Goal: Task Accomplishment & Management: Manage account settings

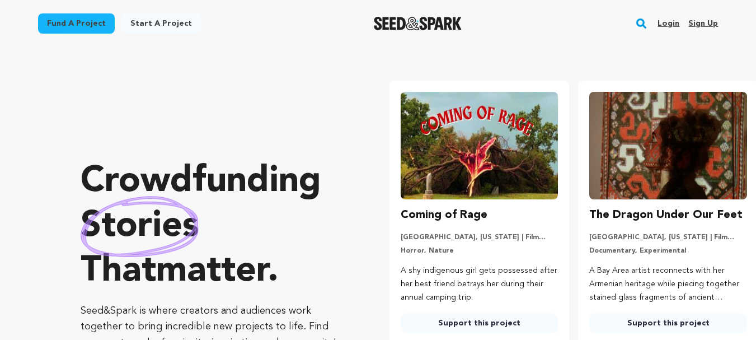
click at [697, 25] on link "Sign up" at bounding box center [703, 24] width 30 height 18
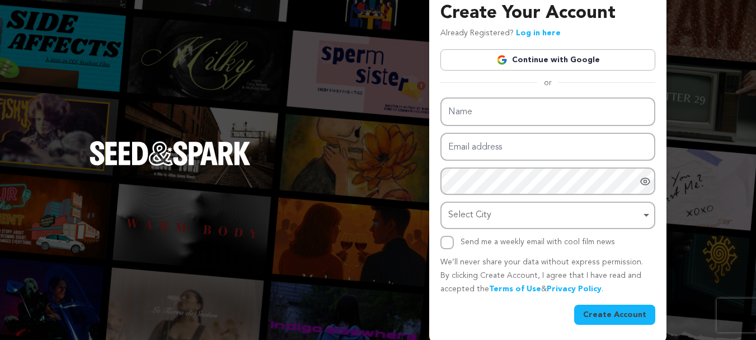
scroll to position [16, 0]
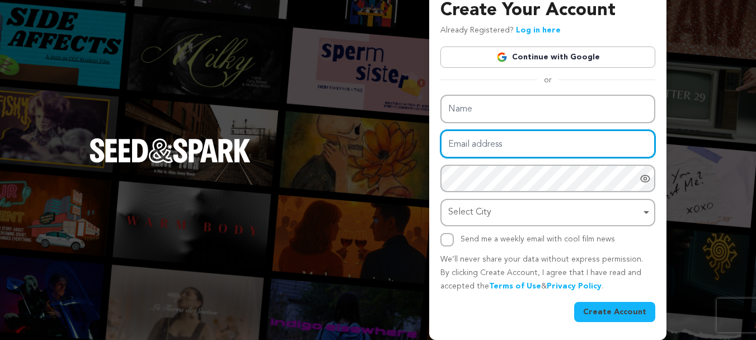
type input "https://www.grozusa.com/"
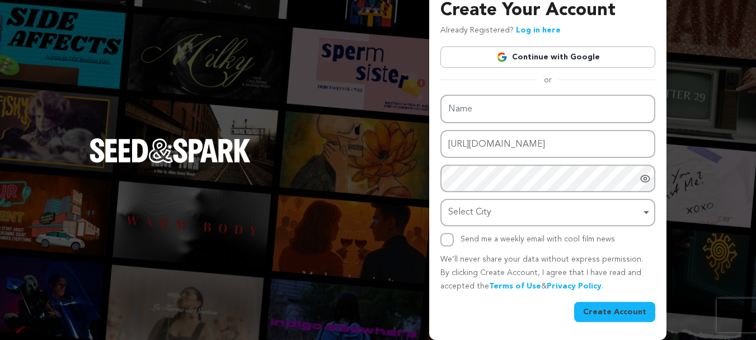
click at [489, 62] on div "Create Your Account Already Registered? Log in here Continue with Google or eyJ…" at bounding box center [547, 159] width 215 height 325
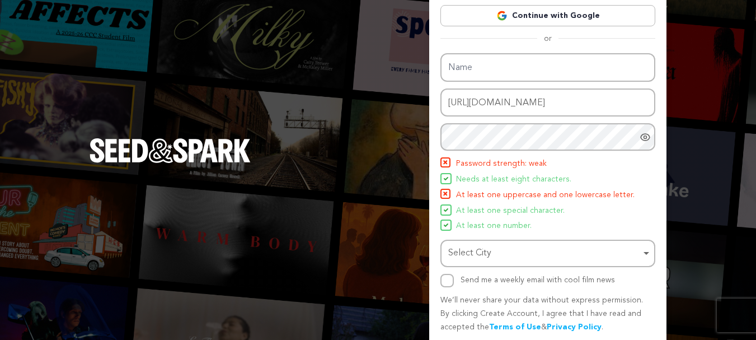
click at [451, 183] on span at bounding box center [445, 178] width 11 height 11
drag, startPoint x: 480, startPoint y: 195, endPoint x: 573, endPoint y: 198, distance: 93.5
click at [573, 198] on span "At least one uppercase and one lowercase letter." at bounding box center [545, 195] width 179 height 13
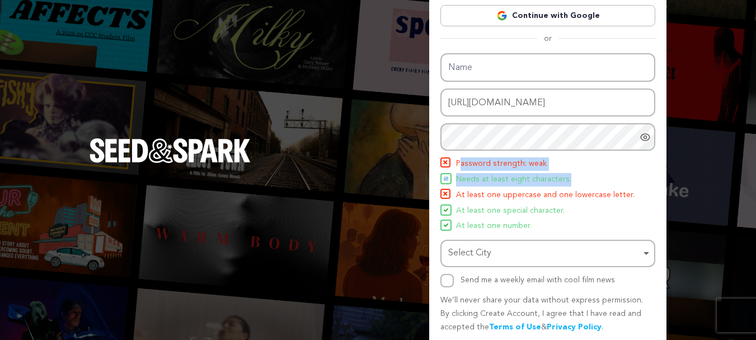
drag, startPoint x: 460, startPoint y: 161, endPoint x: 599, endPoint y: 172, distance: 140.3
click at [599, 172] on ul "Password strength: weak Needs at least eight characters. At least one uppercase…" at bounding box center [547, 195] width 215 height 76
click at [476, 170] on span "Password strength: weak" at bounding box center [501, 163] width 91 height 13
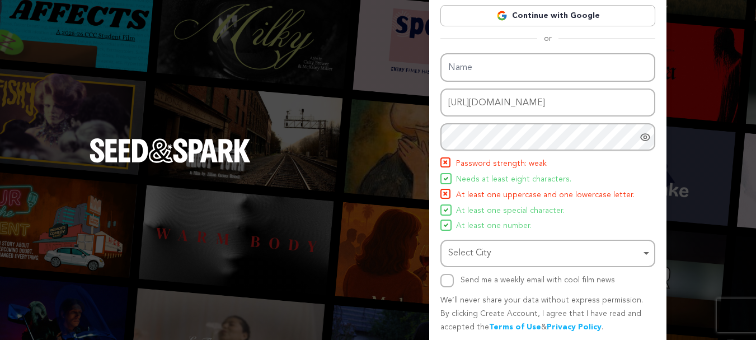
click at [648, 130] on div at bounding box center [648, 136] width 16 height 27
click at [648, 135] on icon "Hide Password" at bounding box center [645, 137] width 9 height 8
click at [648, 135] on icon "Show password as plain text. Warning: this will display your password on the sc…" at bounding box center [645, 137] width 9 height 7
click at [648, 135] on icon "Hide Password" at bounding box center [645, 137] width 9 height 8
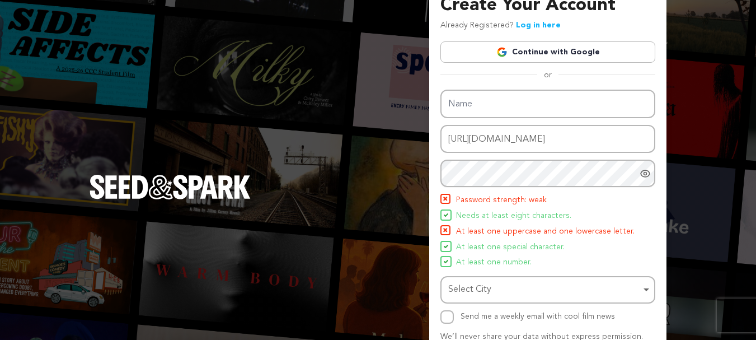
scroll to position [2, 0]
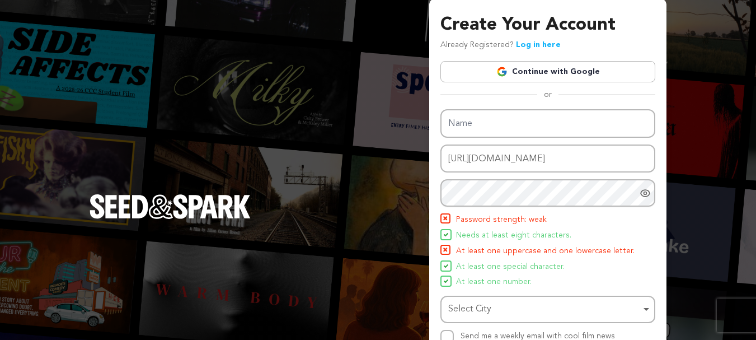
click at [643, 195] on icon "Show password as plain text. Warning: this will display your password on the sc…" at bounding box center [645, 193] width 9 height 7
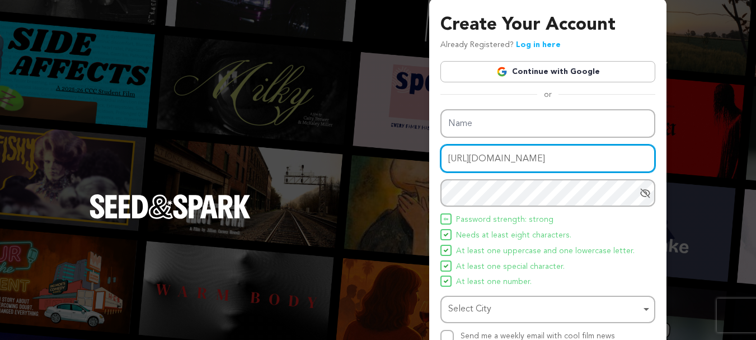
click at [453, 166] on input "https://www.grozusa.com/" at bounding box center [547, 158] width 215 height 29
click at [472, 154] on input "Email address" at bounding box center [547, 158] width 215 height 29
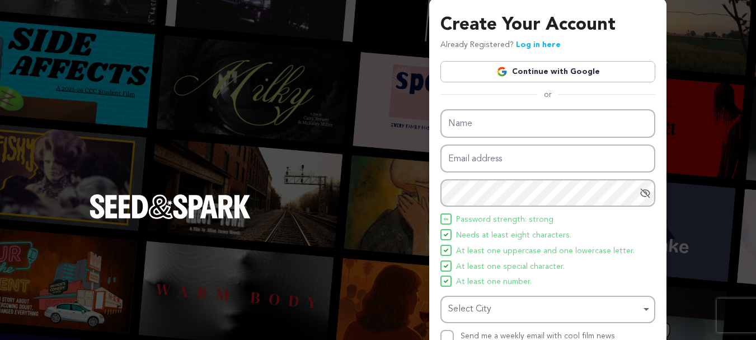
click at [534, 72] on link "Continue with Google" at bounding box center [547, 71] width 215 height 21
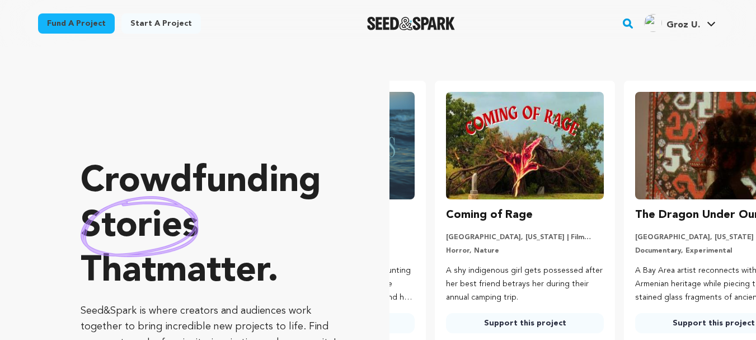
scroll to position [0, 198]
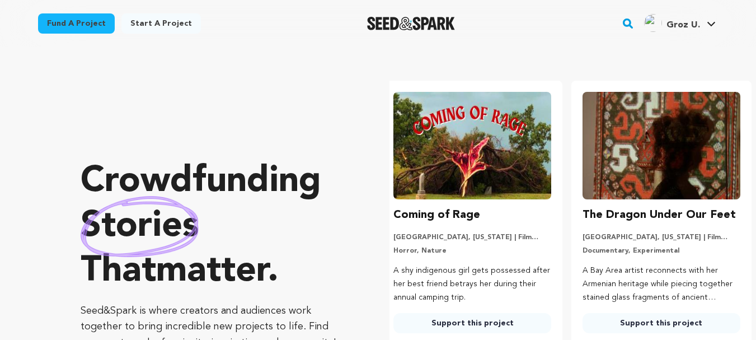
click at [688, 28] on span "Groz U." at bounding box center [684, 25] width 34 height 9
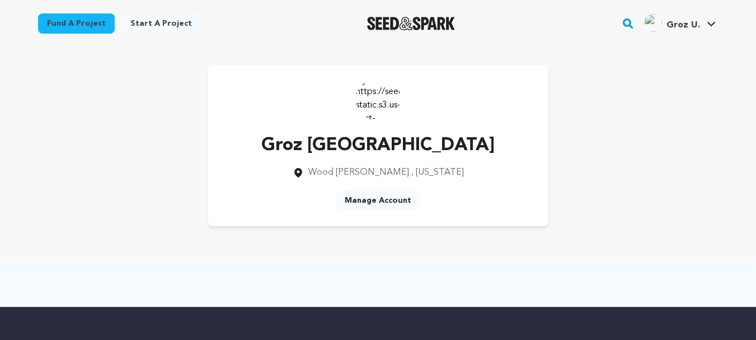
click at [710, 18] on link "Groz U. Groz U." at bounding box center [680, 22] width 76 height 20
click at [364, 201] on link "Manage Account" at bounding box center [378, 200] width 85 height 20
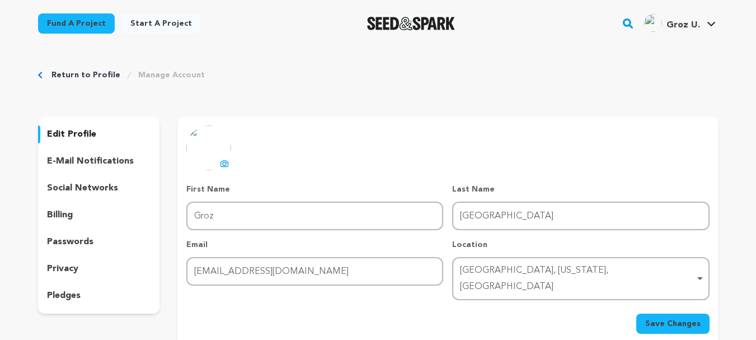
click at [220, 168] on button "uploading spinner upload profile image" at bounding box center [224, 163] width 13 height 13
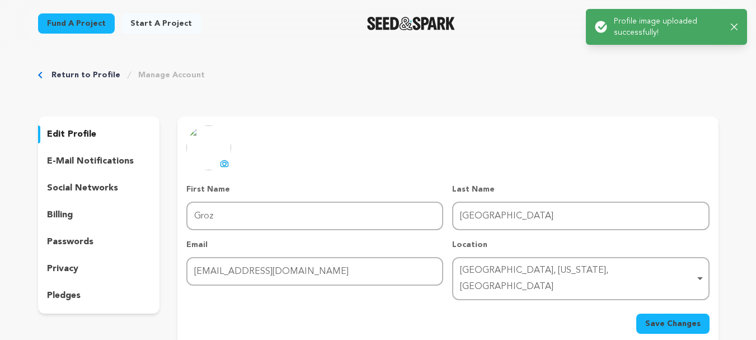
click at [638, 313] on div "Save Changes" at bounding box center [447, 323] width 523 height 20
click at [649, 318] on span "Save Changes" at bounding box center [672, 323] width 55 height 11
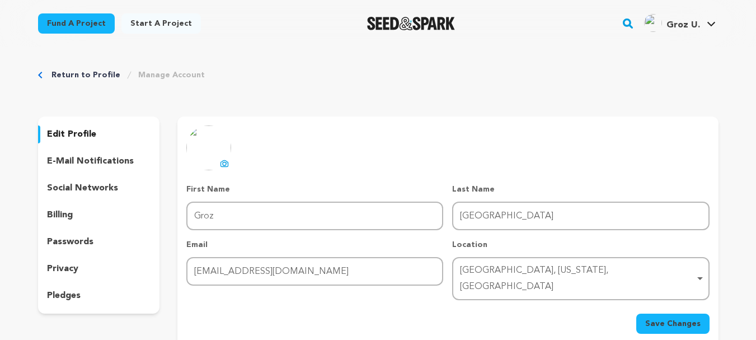
click at [662, 25] on img "Groz U.'s Profile" at bounding box center [653, 23] width 18 height 18
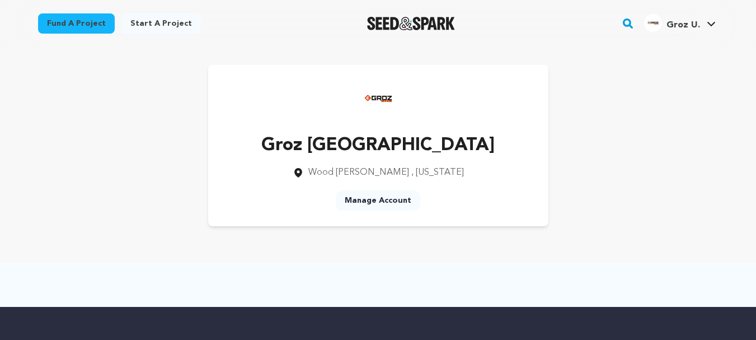
click at [678, 25] on span "Groz U." at bounding box center [684, 25] width 34 height 9
click at [690, 24] on span "Groz U." at bounding box center [684, 25] width 34 height 9
click at [650, 122] on link "View Profile" at bounding box center [677, 123] width 125 height 25
click at [682, 26] on span "Groz U." at bounding box center [684, 25] width 34 height 9
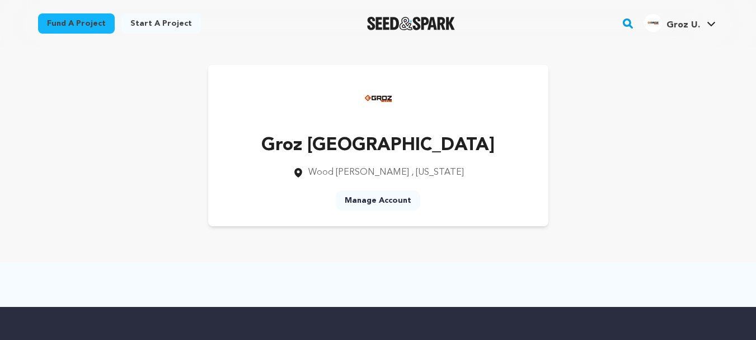
click at [682, 26] on span "Groz U." at bounding box center [684, 25] width 34 height 9
click at [710, 21] on link "Groz U. Groz U." at bounding box center [680, 22] width 76 height 20
click at [658, 152] on link "Manage Account" at bounding box center [677, 147] width 125 height 25
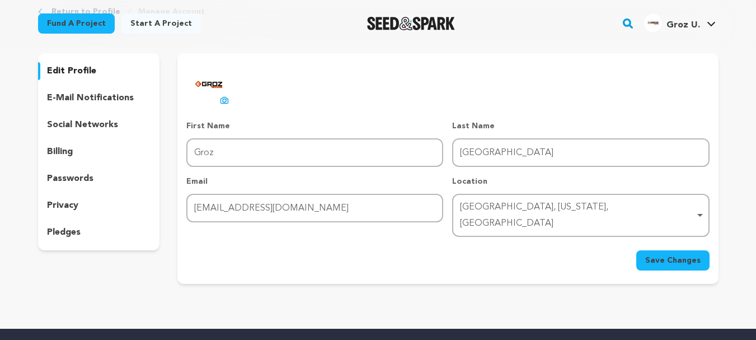
scroll to position [56, 0]
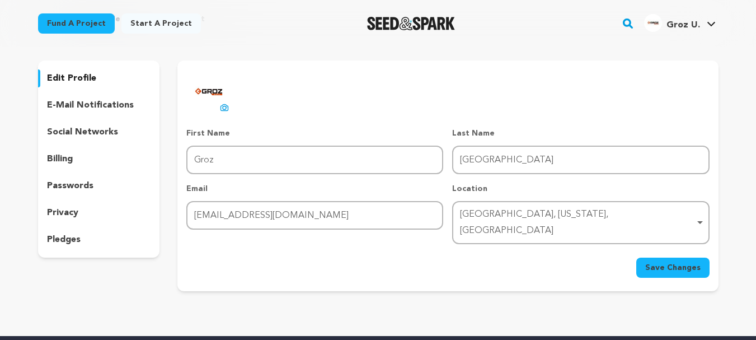
click at [97, 135] on p "social networks" at bounding box center [82, 131] width 71 height 13
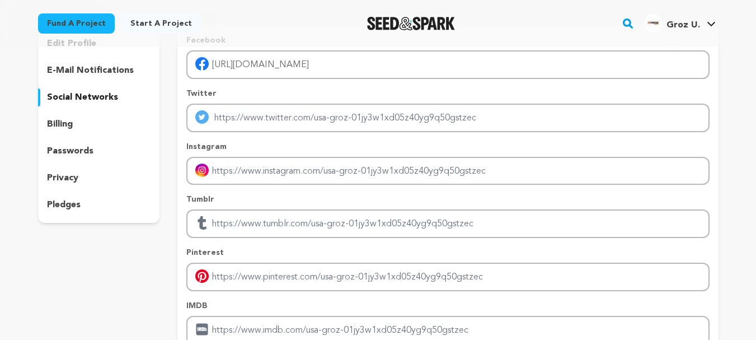
scroll to position [168, 0]
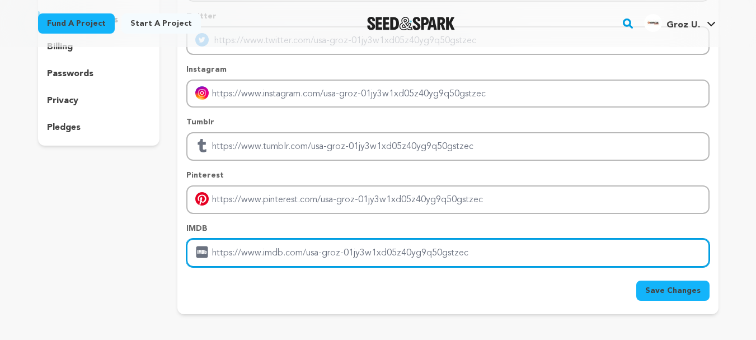
click at [241, 257] on input "Enter IMDB profile link" at bounding box center [447, 252] width 523 height 29
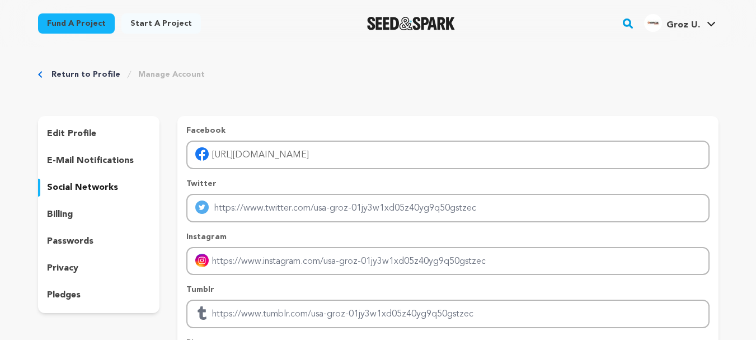
scroll to position [0, 0]
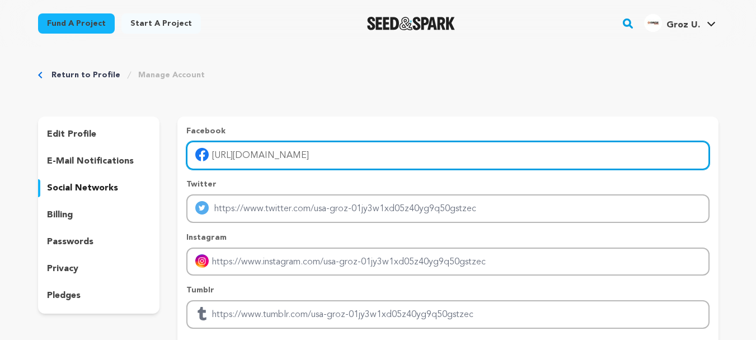
click at [270, 153] on input "[URL][DOMAIN_NAME]" at bounding box center [447, 155] width 523 height 29
click at [273, 153] on input "[URL][DOMAIN_NAME]" at bounding box center [447, 155] width 523 height 29
click at [345, 162] on input "[URL][DOMAIN_NAME]" at bounding box center [447, 155] width 523 height 29
click at [414, 156] on input "[URL][DOMAIN_NAME]" at bounding box center [447, 155] width 523 height 29
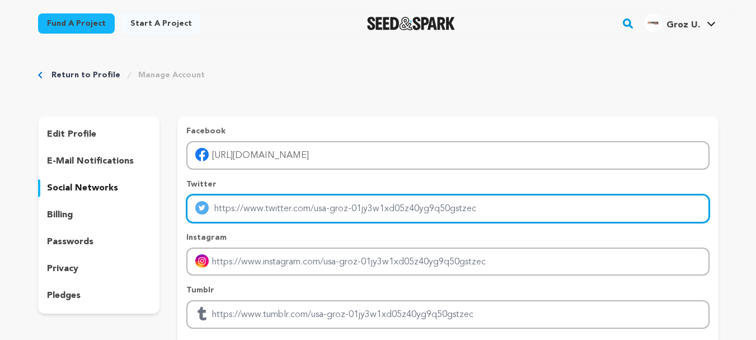
click at [401, 213] on input "Enter twitter profile link" at bounding box center [447, 208] width 523 height 29
click at [269, 207] on input "Enter twitter profile link" at bounding box center [447, 208] width 523 height 29
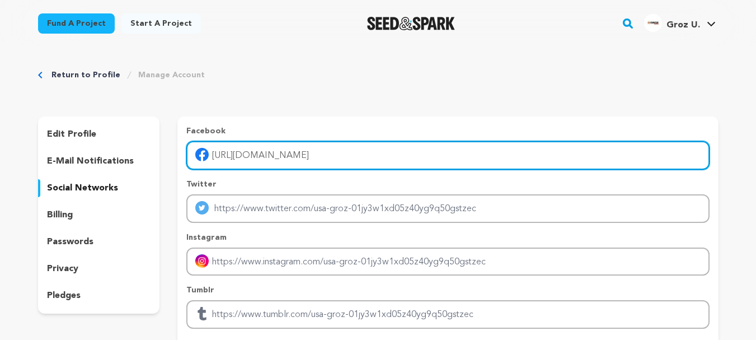
click at [368, 166] on input "[URL][DOMAIN_NAME]" at bounding box center [447, 155] width 523 height 29
drag, startPoint x: 382, startPoint y: 153, endPoint x: 227, endPoint y: 161, distance: 154.7
click at [200, 162] on input "[URL][DOMAIN_NAME]" at bounding box center [447, 155] width 523 height 29
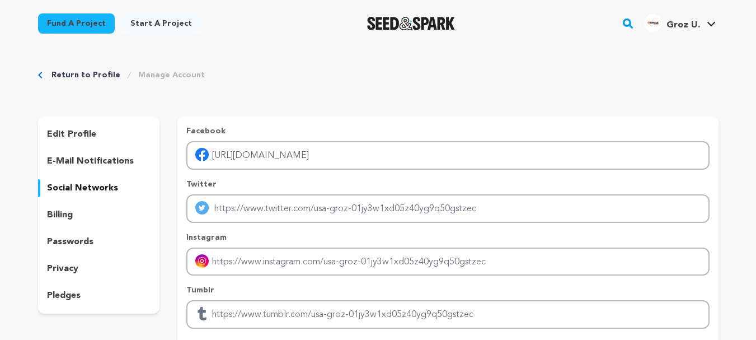
click at [274, 171] on div "Facebook [URL][DOMAIN_NAME] Twitter Instagram Tumblr Pinterest" at bounding box center [447, 280] width 523 height 310
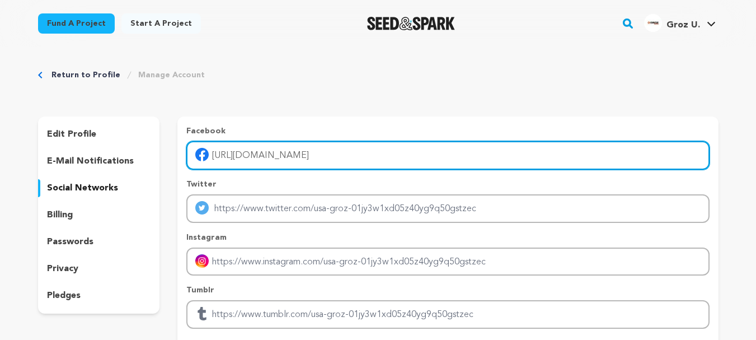
click at [240, 160] on input "[URL][DOMAIN_NAME]" at bounding box center [447, 155] width 523 height 29
drag, startPoint x: 240, startPoint y: 158, endPoint x: 353, endPoint y: 153, distance: 113.2
click at [353, 153] on input "[URL][DOMAIN_NAME]" at bounding box center [447, 155] width 523 height 29
click at [410, 160] on input "[URL][DOMAIN_NAME]" at bounding box center [447, 155] width 523 height 29
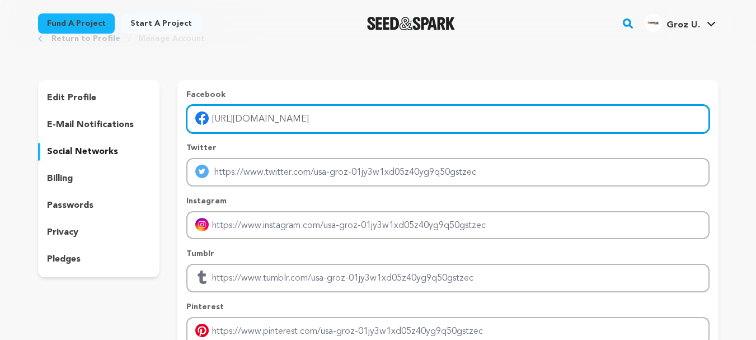
scroll to position [56, 0]
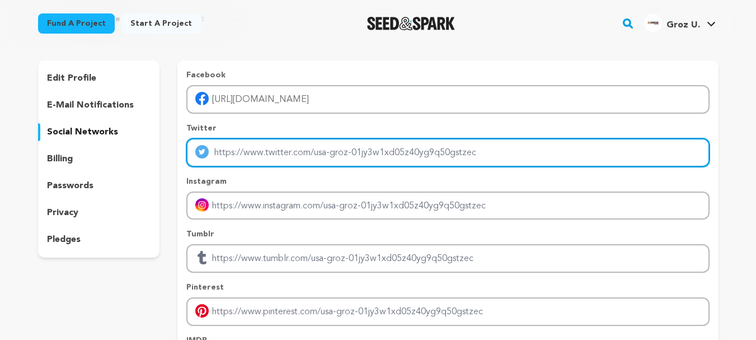
click at [306, 157] on input "Enter twitter profile link" at bounding box center [447, 152] width 523 height 29
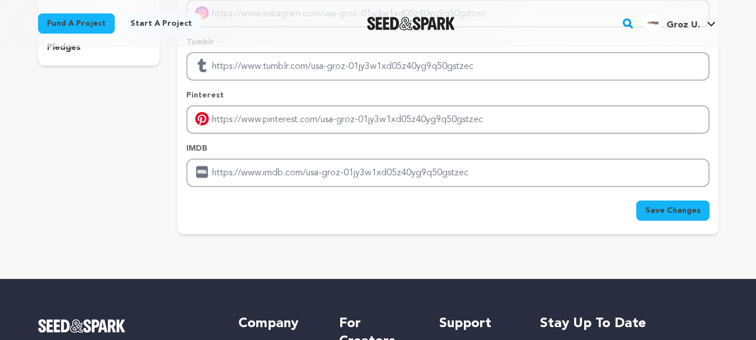
scroll to position [280, 0]
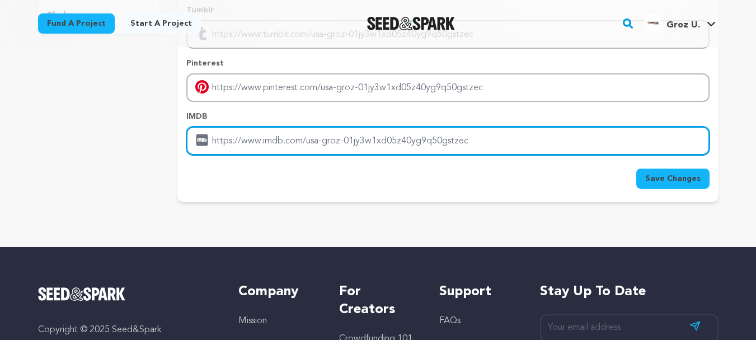
click at [271, 140] on input "Enter IMDB profile link" at bounding box center [447, 140] width 523 height 29
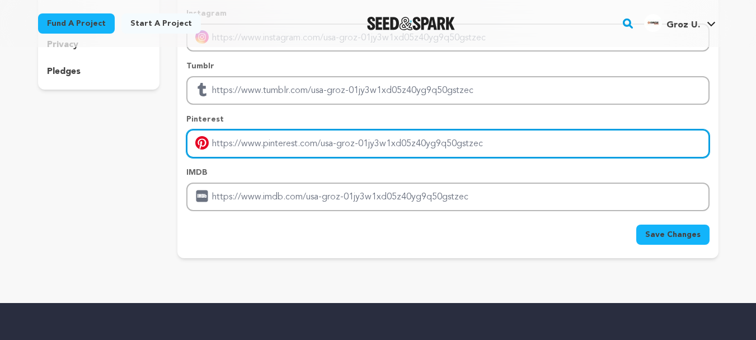
click at [279, 146] on input "Enter pinterest profile link" at bounding box center [447, 143] width 523 height 29
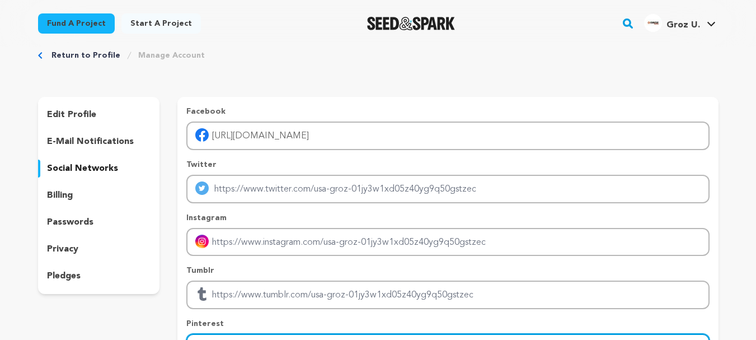
scroll to position [0, 0]
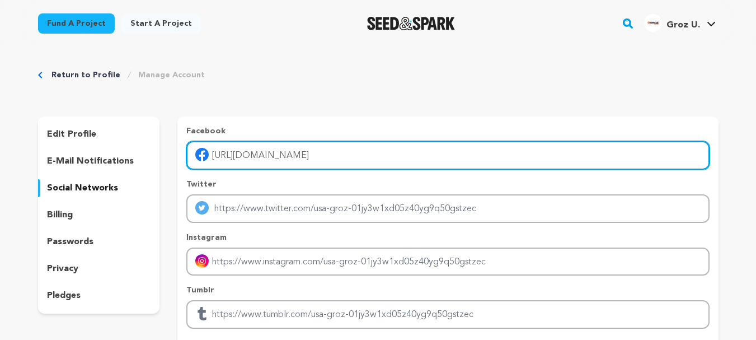
click at [266, 146] on input "[URL][DOMAIN_NAME]" at bounding box center [447, 155] width 523 height 29
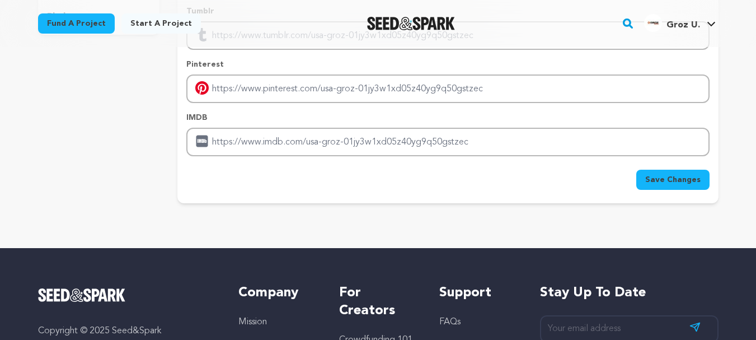
scroll to position [280, 0]
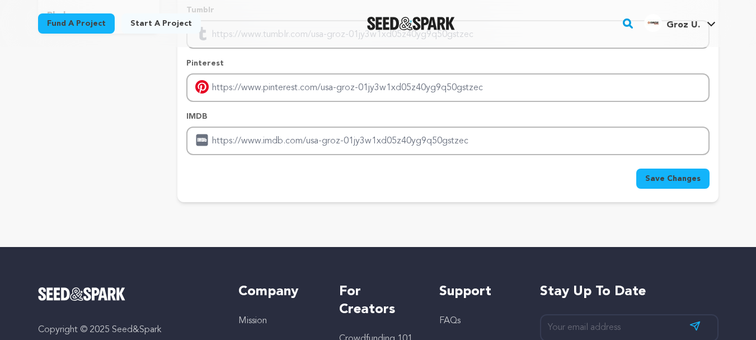
click at [662, 171] on button "Save Changes" at bounding box center [672, 178] width 73 height 20
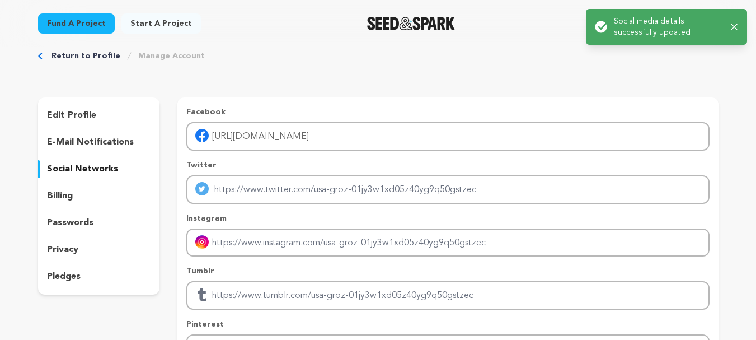
scroll to position [0, 0]
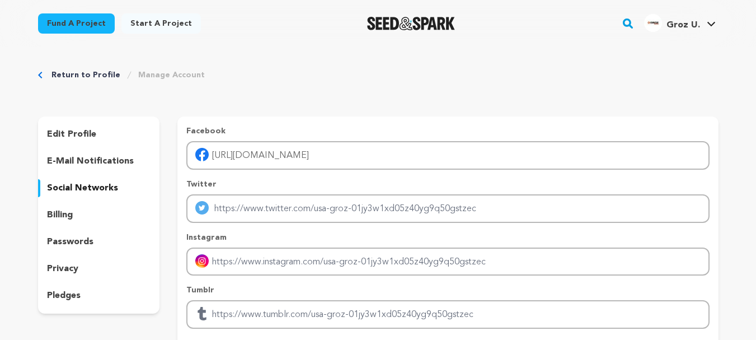
click at [730, 22] on div "Success: Info: Warning: Error: Social media details successfully updated Close …" at bounding box center [666, 26] width 136 height 21
click at [682, 22] on span "Groz U." at bounding box center [684, 25] width 34 height 9
